Goal: Task Accomplishment & Management: Manage account settings

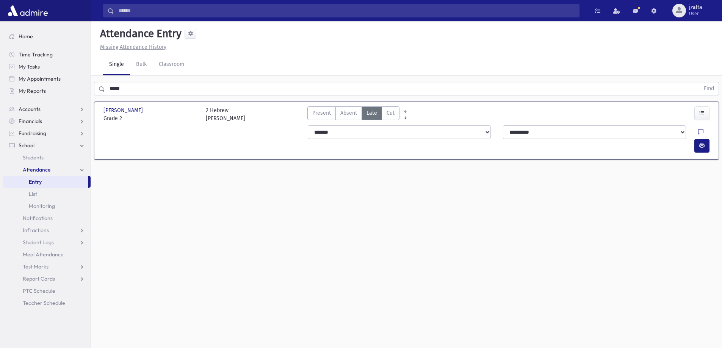
click at [22, 35] on span "Home" at bounding box center [26, 36] width 14 height 7
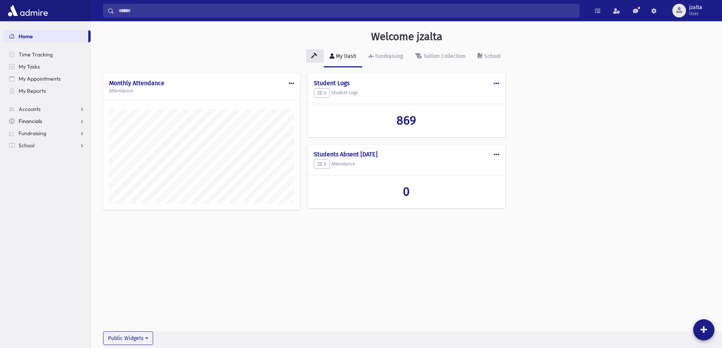
scroll to position [344, 631]
click at [84, 143] on link "School" at bounding box center [47, 146] width 88 height 12
click at [46, 205] on span "Student Logs" at bounding box center [38, 206] width 31 height 7
click at [38, 219] on span "Entry" at bounding box center [35, 218] width 13 height 7
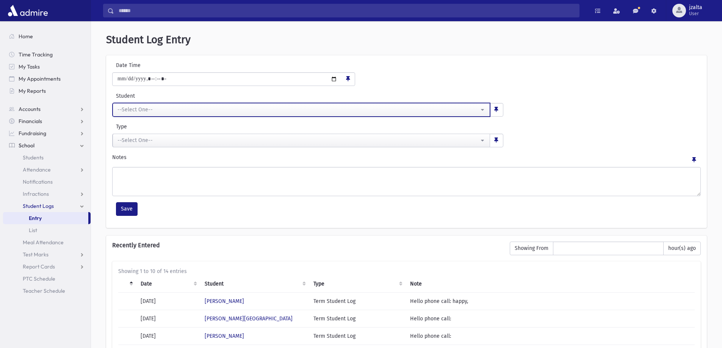
click at [179, 103] on button "--Select One--" at bounding box center [302, 110] width 378 height 14
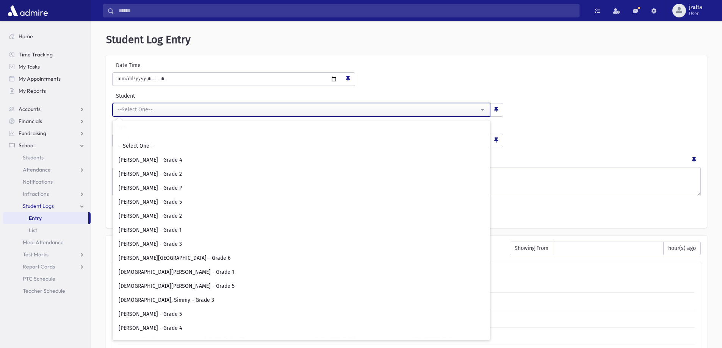
click at [174, 105] on button "--Select One--" at bounding box center [302, 110] width 378 height 14
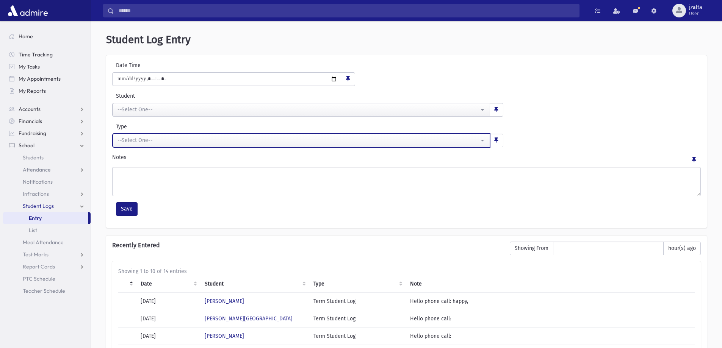
click at [168, 138] on div "--Select One--" at bounding box center [299, 140] width 362 height 8
click at [219, 140] on div "--Select One--" at bounding box center [299, 140] width 362 height 8
click at [206, 134] on button "--Select One--" at bounding box center [302, 141] width 378 height 14
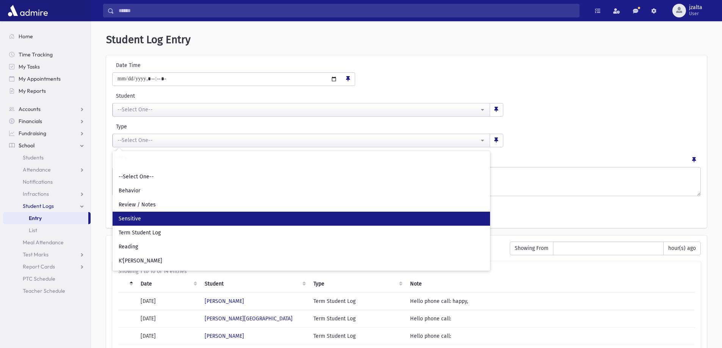
click at [138, 219] on span "Sensitive" at bounding box center [130, 219] width 22 height 8
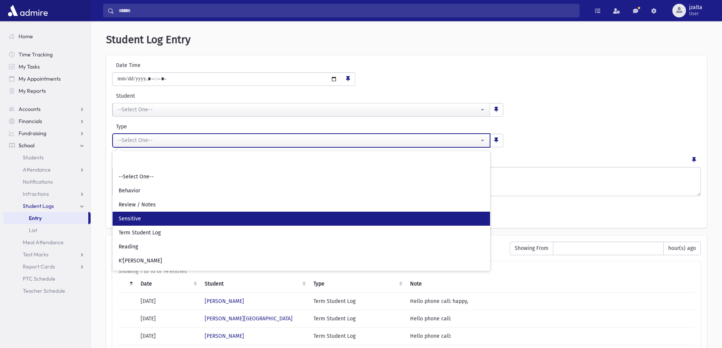
select select "**"
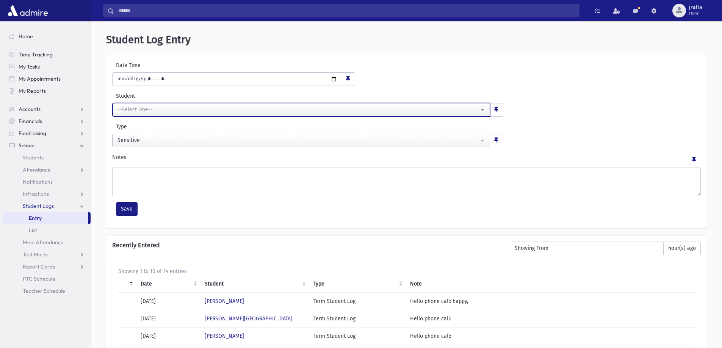
click at [136, 115] on button "--Select One--" at bounding box center [302, 110] width 378 height 14
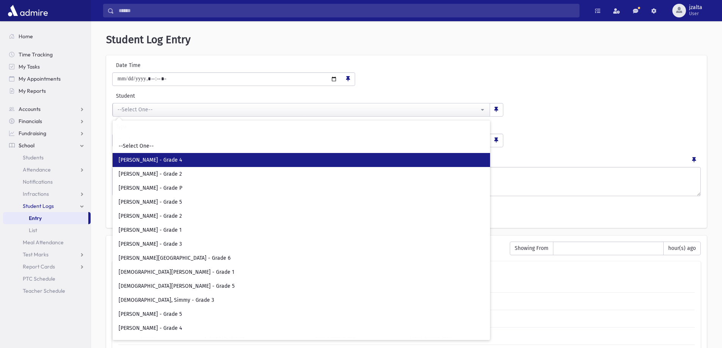
click at [160, 162] on span "Abadi, Renee - Grade 4" at bounding box center [150, 161] width 63 height 8
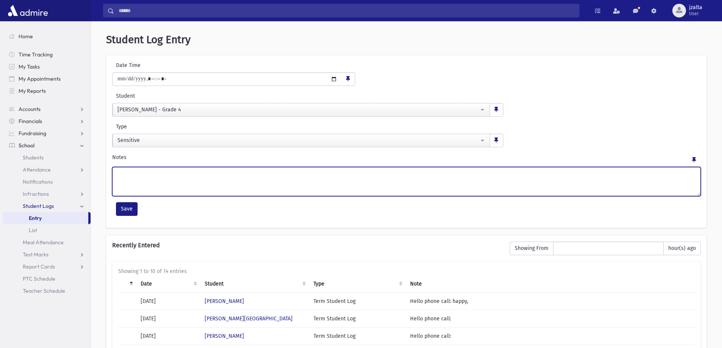
click at [139, 187] on textarea "Notes" at bounding box center [406, 181] width 589 height 29
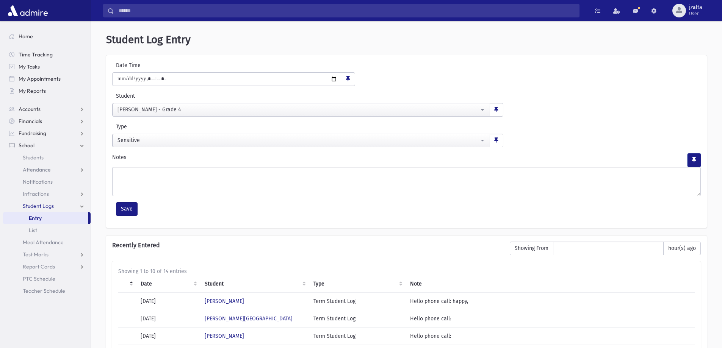
click at [697, 162] on button "button" at bounding box center [694, 161] width 13 height 14
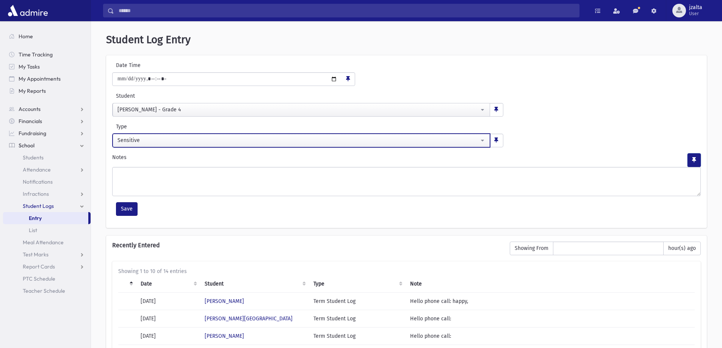
click at [305, 137] on div "Sensitive" at bounding box center [299, 140] width 362 height 8
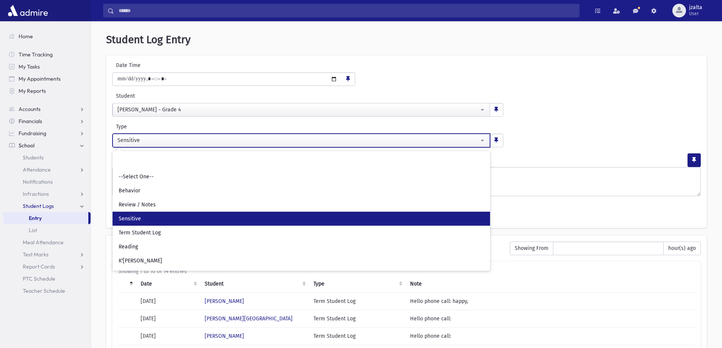
click at [305, 137] on div "Sensitive" at bounding box center [299, 140] width 362 height 8
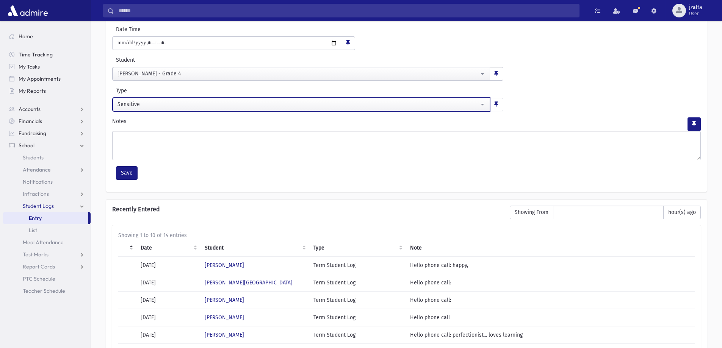
scroll to position [38, 0]
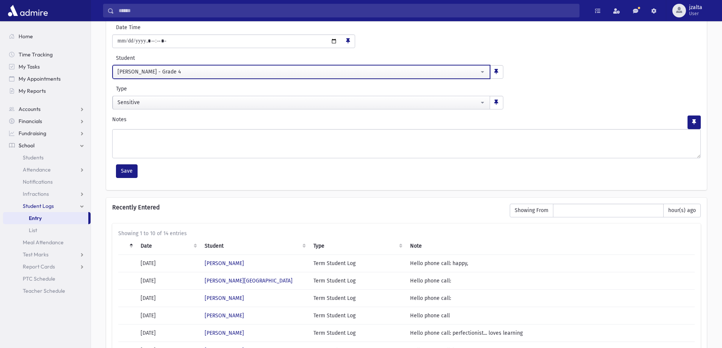
click at [177, 73] on div "Abadi, Renee - Grade 4" at bounding box center [299, 72] width 362 height 8
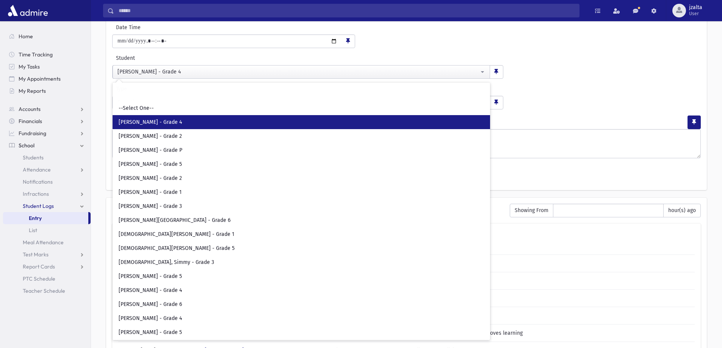
click at [169, 121] on span "Abadi, Renee - Grade 4" at bounding box center [150, 123] width 63 height 8
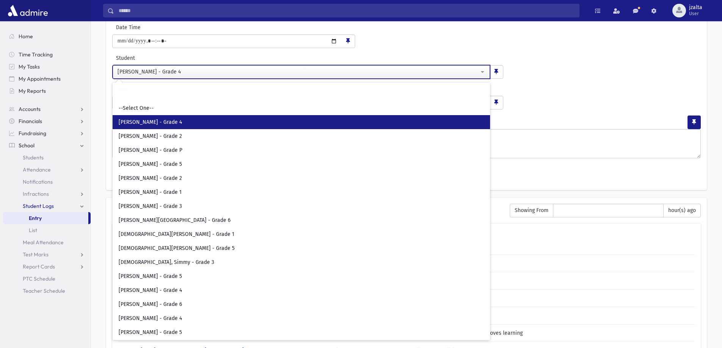
select select "***"
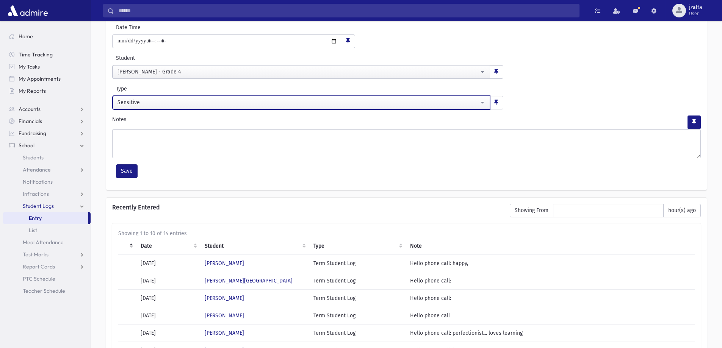
click at [165, 103] on div "Sensitive" at bounding box center [299, 103] width 362 height 8
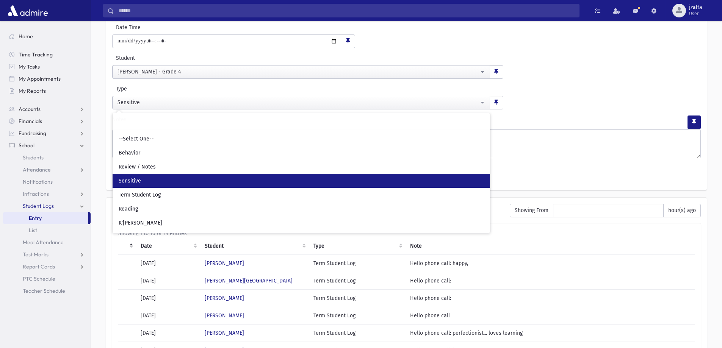
click at [171, 178] on link "Sensitive" at bounding box center [302, 181] width 378 height 14
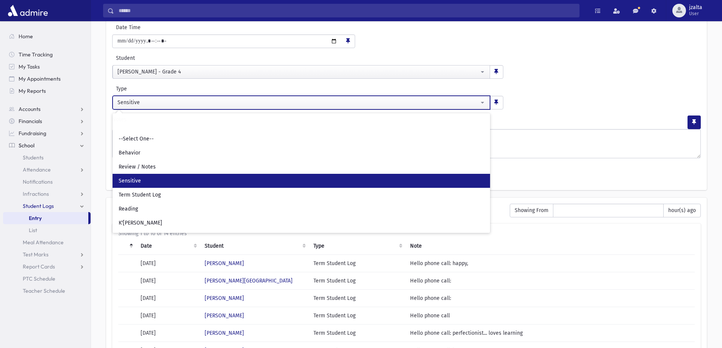
select select "**"
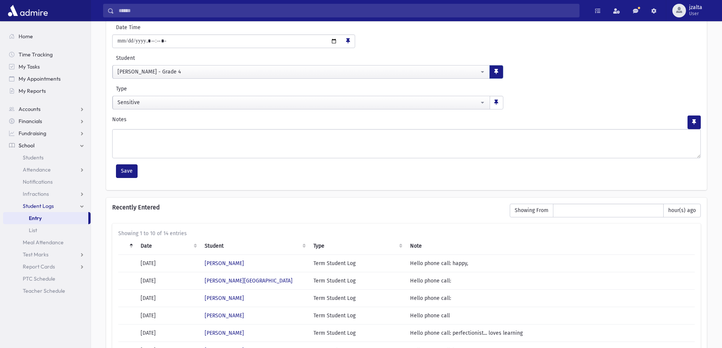
click at [501, 71] on button "button" at bounding box center [496, 72] width 13 height 13
click at [495, 74] on span "button" at bounding box center [496, 71] width 4 height 5
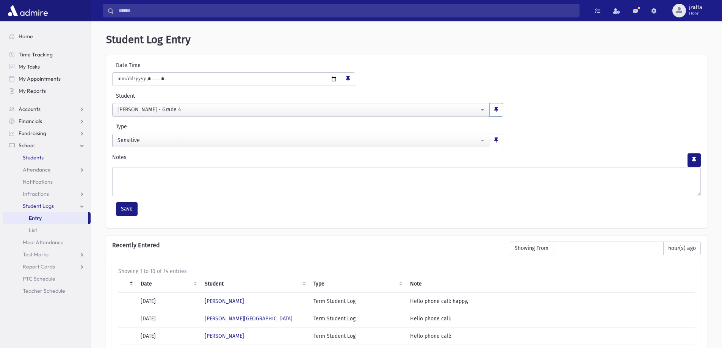
click at [42, 152] on link "Students" at bounding box center [47, 158] width 88 height 12
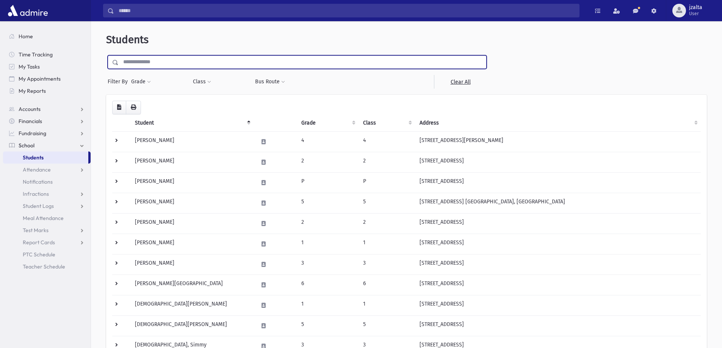
drag, startPoint x: 184, startPoint y: 64, endPoint x: 186, endPoint y: 47, distance: 17.2
click at [184, 64] on input "text" at bounding box center [303, 62] width 368 height 14
type input "*****"
click at [106, 55] on input "submit" at bounding box center [116, 60] width 21 height 10
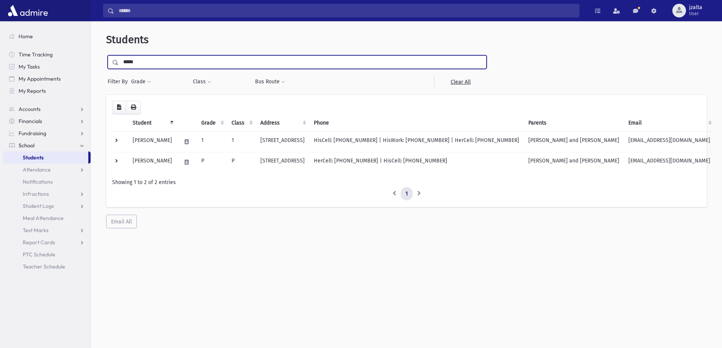
click at [146, 56] on input "*****" at bounding box center [303, 62] width 368 height 14
click at [106, 55] on input "submit" at bounding box center [116, 60] width 21 height 10
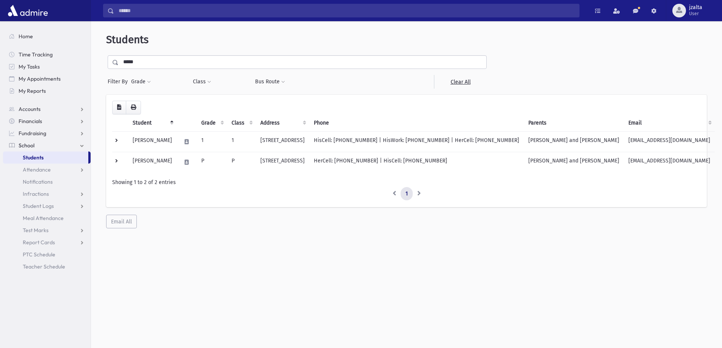
click at [60, 157] on link "Students" at bounding box center [45, 158] width 85 height 12
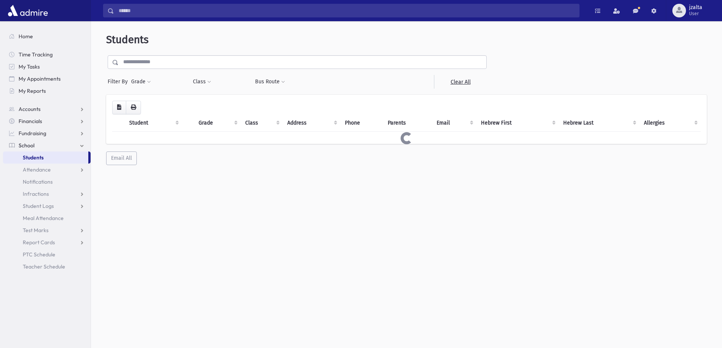
select select
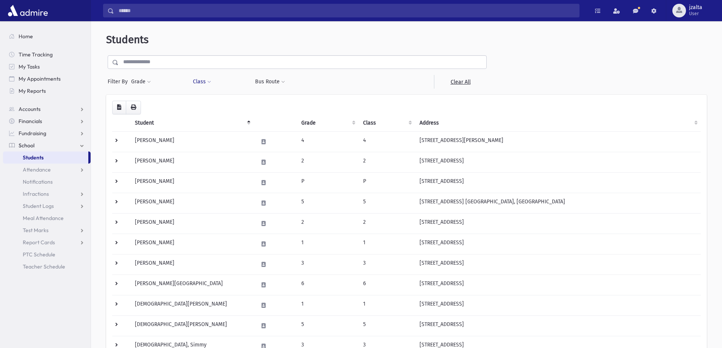
drag, startPoint x: 205, startPoint y: 86, endPoint x: 205, endPoint y: 92, distance: 5.7
click at [205, 87] on button "Class" at bounding box center [202, 82] width 19 height 14
click at [205, 99] on ul at bounding box center [232, 101] width 73 height 11
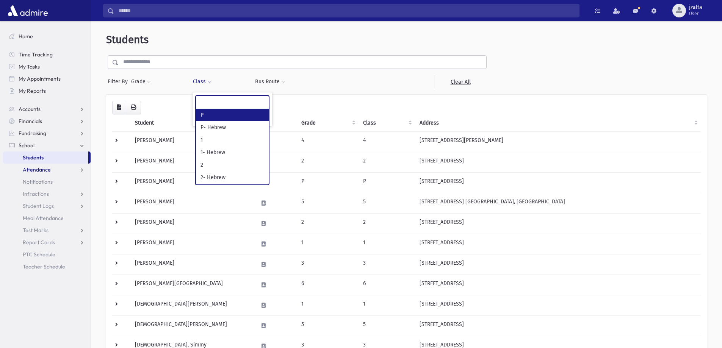
click at [68, 172] on link "Attendance" at bounding box center [47, 170] width 88 height 12
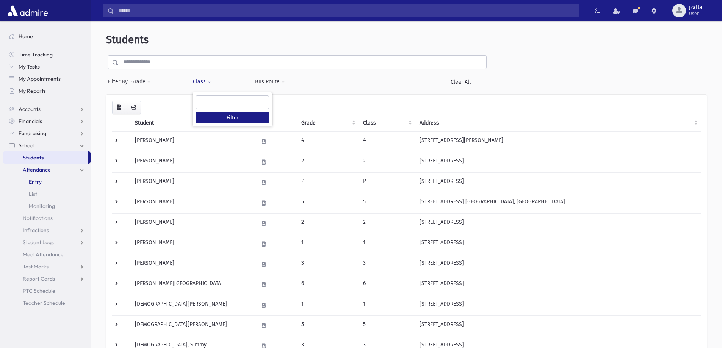
click at [38, 184] on span "Entry" at bounding box center [35, 182] width 13 height 7
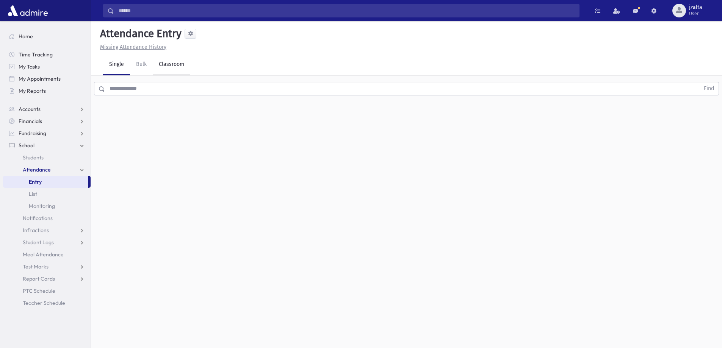
click at [168, 72] on link "Classroom" at bounding box center [172, 64] width 38 height 21
click at [185, 90] on div "**********" at bounding box center [205, 93] width 100 height 23
click at [191, 100] on div "--Select One--" at bounding box center [206, 98] width 75 height 8
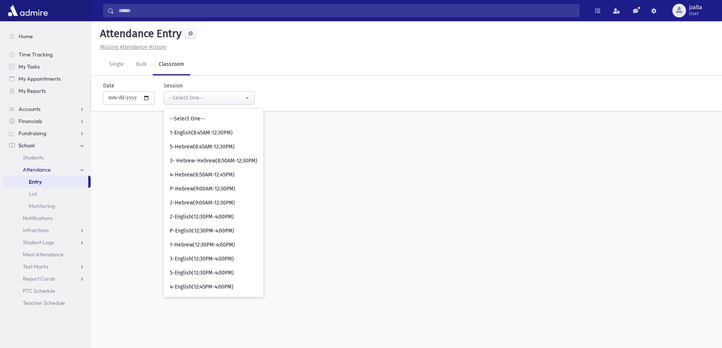
click at [321, 43] on div "Missing Attendance History" at bounding box center [406, 47] width 619 height 8
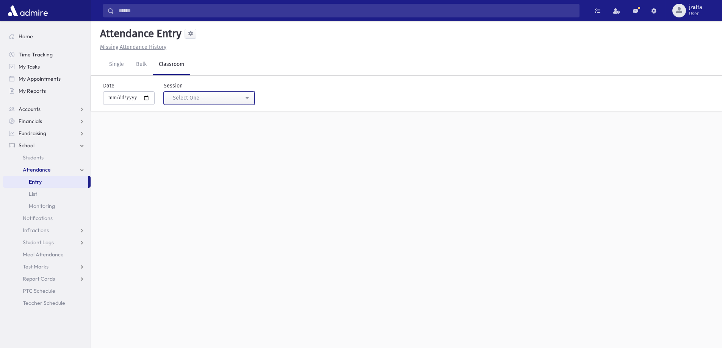
click at [219, 100] on div "--Select One--" at bounding box center [206, 98] width 75 height 8
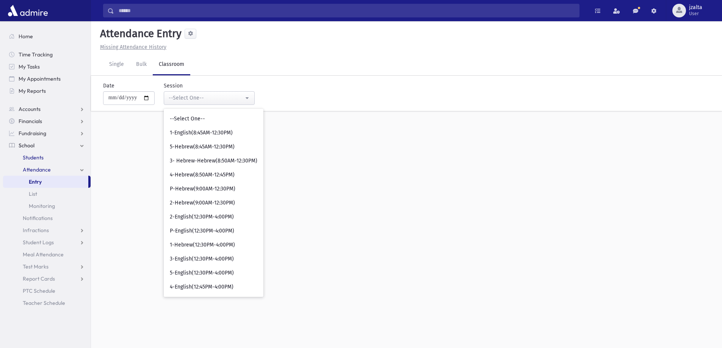
click at [31, 158] on span "Students" at bounding box center [33, 157] width 21 height 7
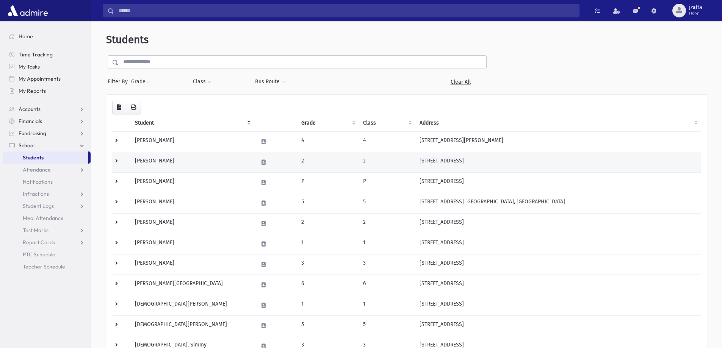
click at [195, 168] on td "Abady, Laurie" at bounding box center [191, 162] width 123 height 20
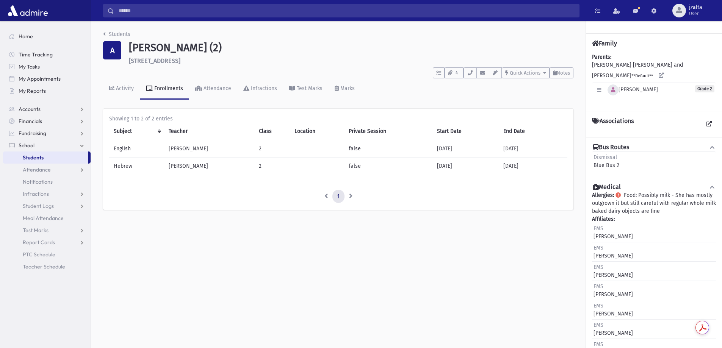
click at [613, 88] on icon "button" at bounding box center [613, 90] width 4 height 5
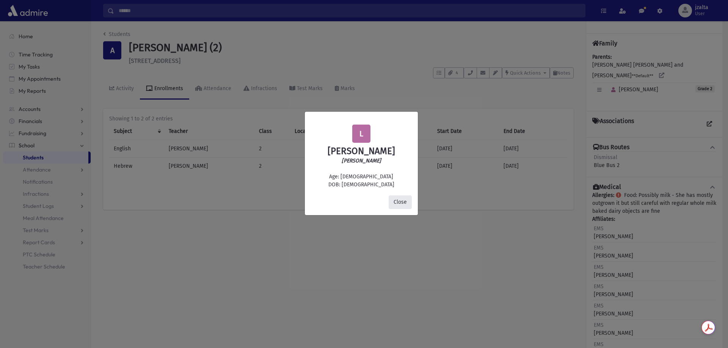
click at [399, 202] on button "Close" at bounding box center [400, 203] width 23 height 14
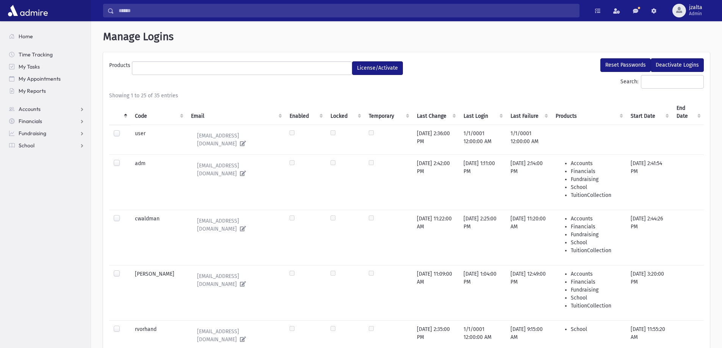
select select
